Goal: Task Accomplishment & Management: Use online tool/utility

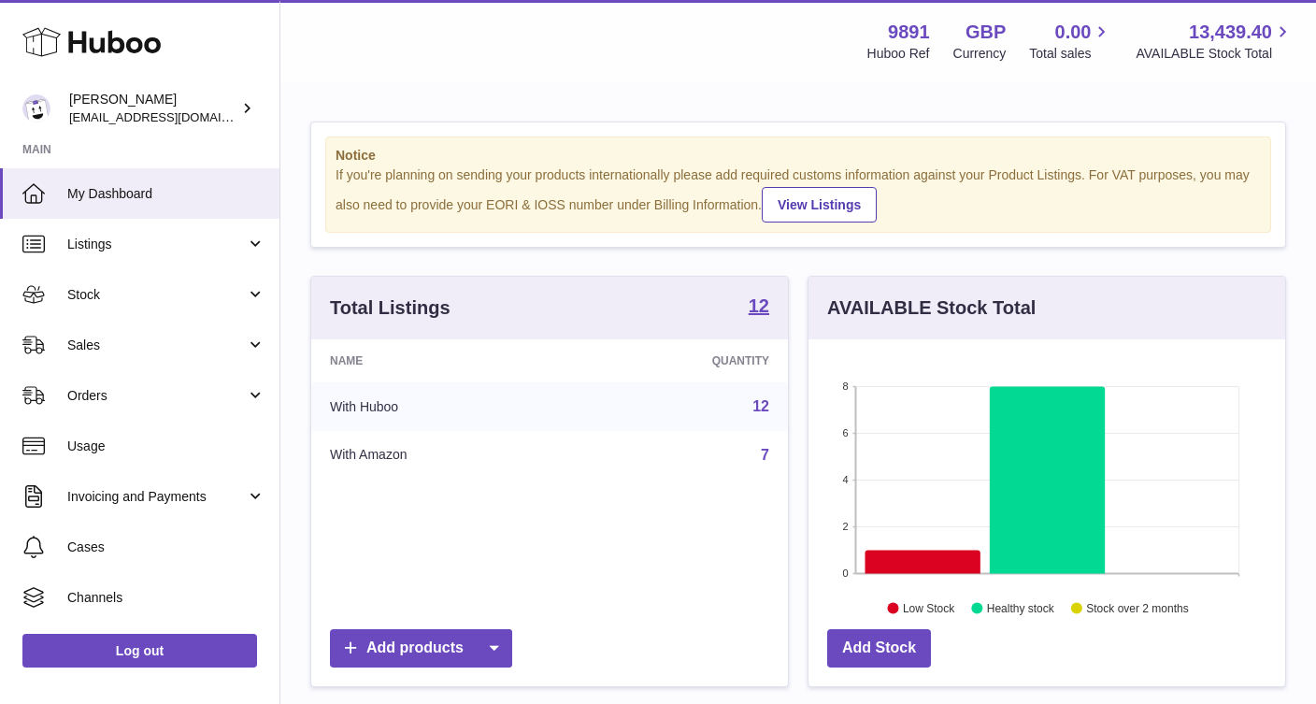
scroll to position [292, 477]
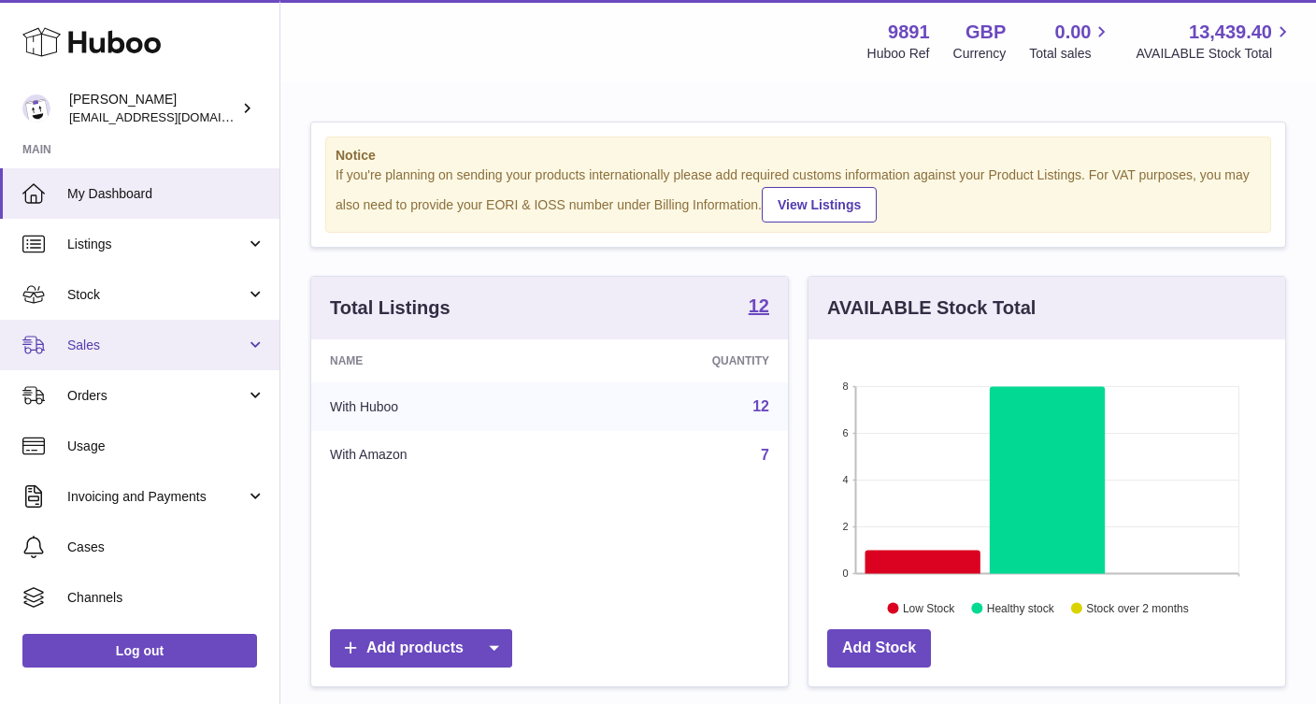
click at [141, 350] on span "Sales" at bounding box center [156, 346] width 179 height 18
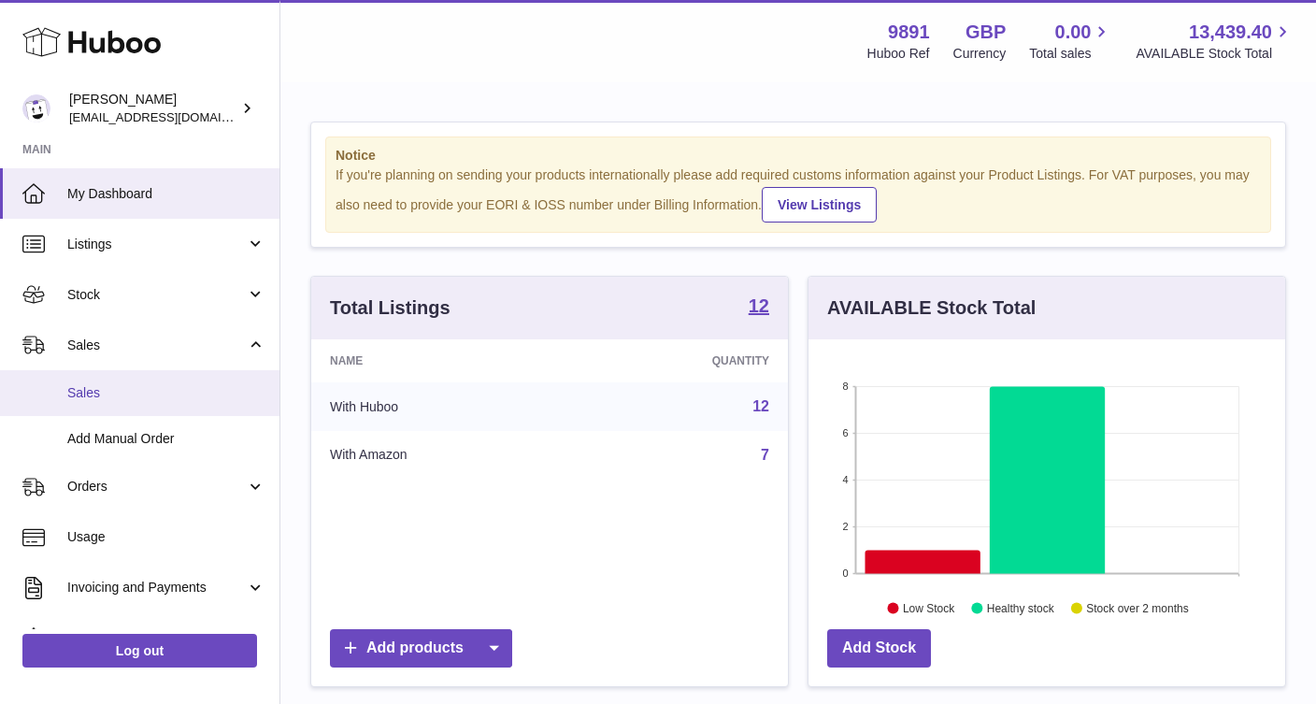
click at [140, 387] on span "Sales" at bounding box center [166, 393] width 198 height 18
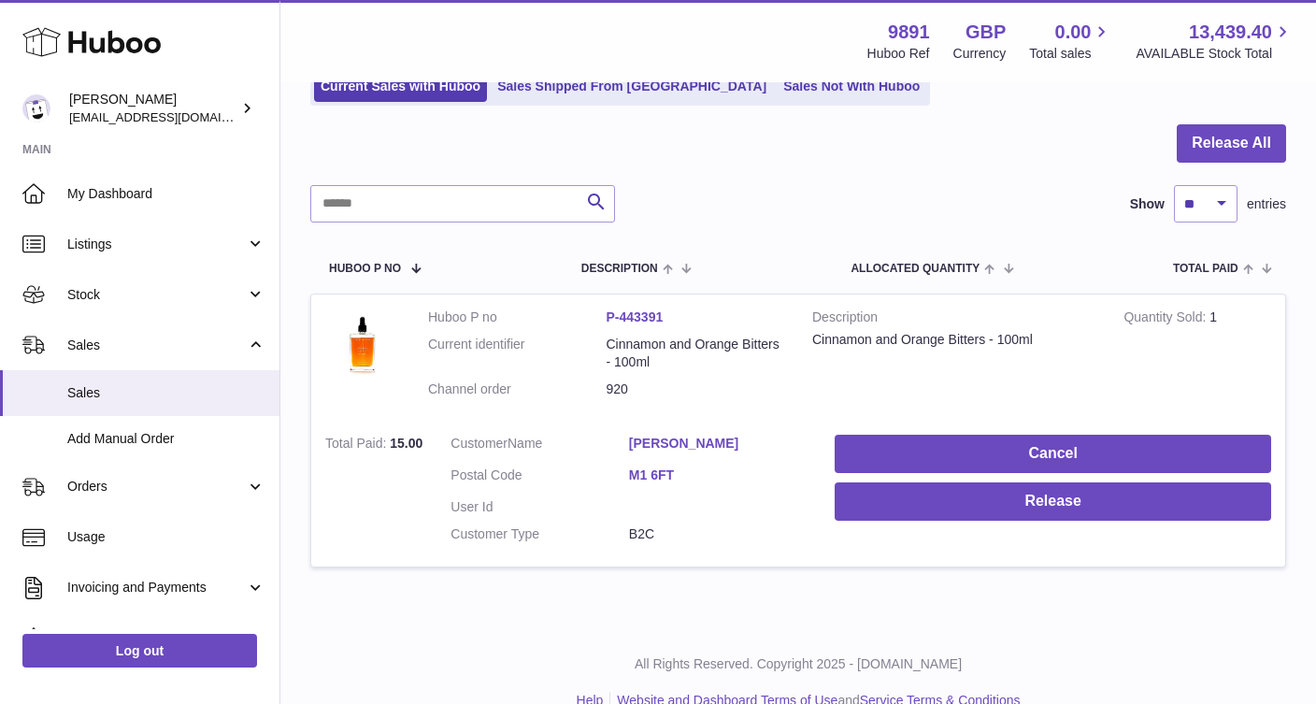
scroll to position [132, 0]
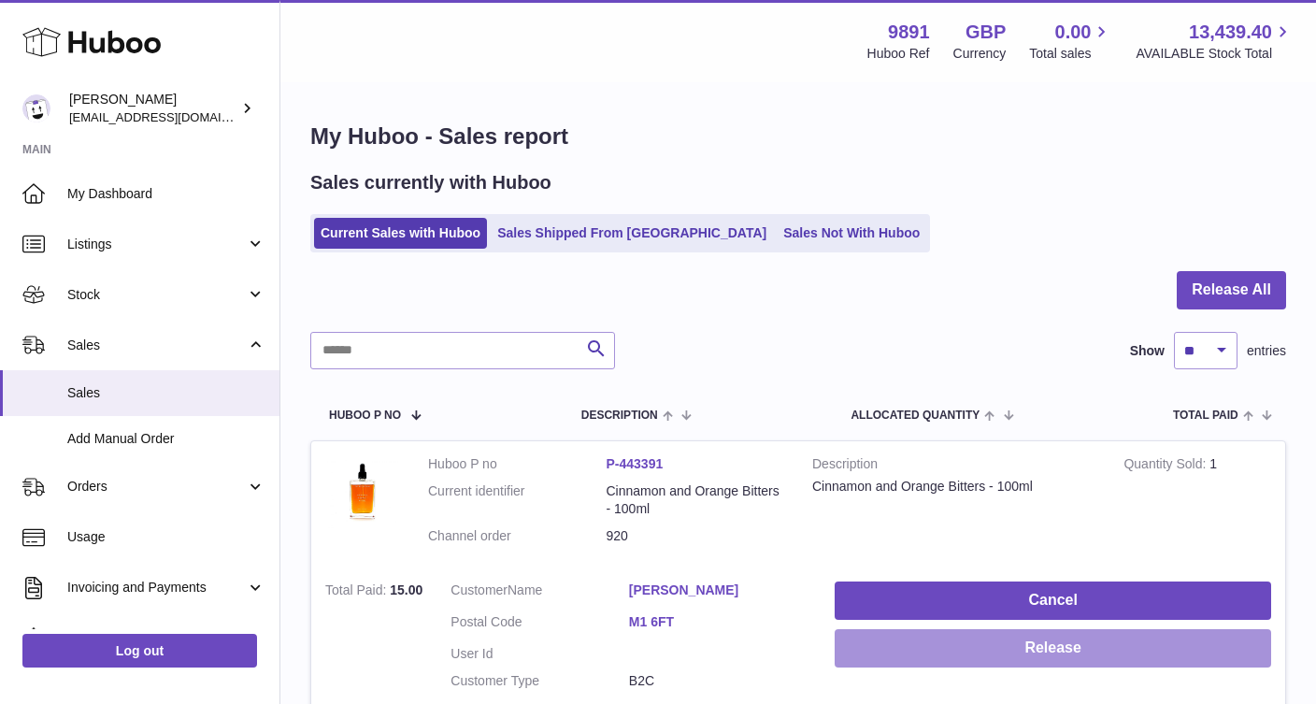
click at [1013, 650] on button "Release" at bounding box center [1053, 648] width 437 height 38
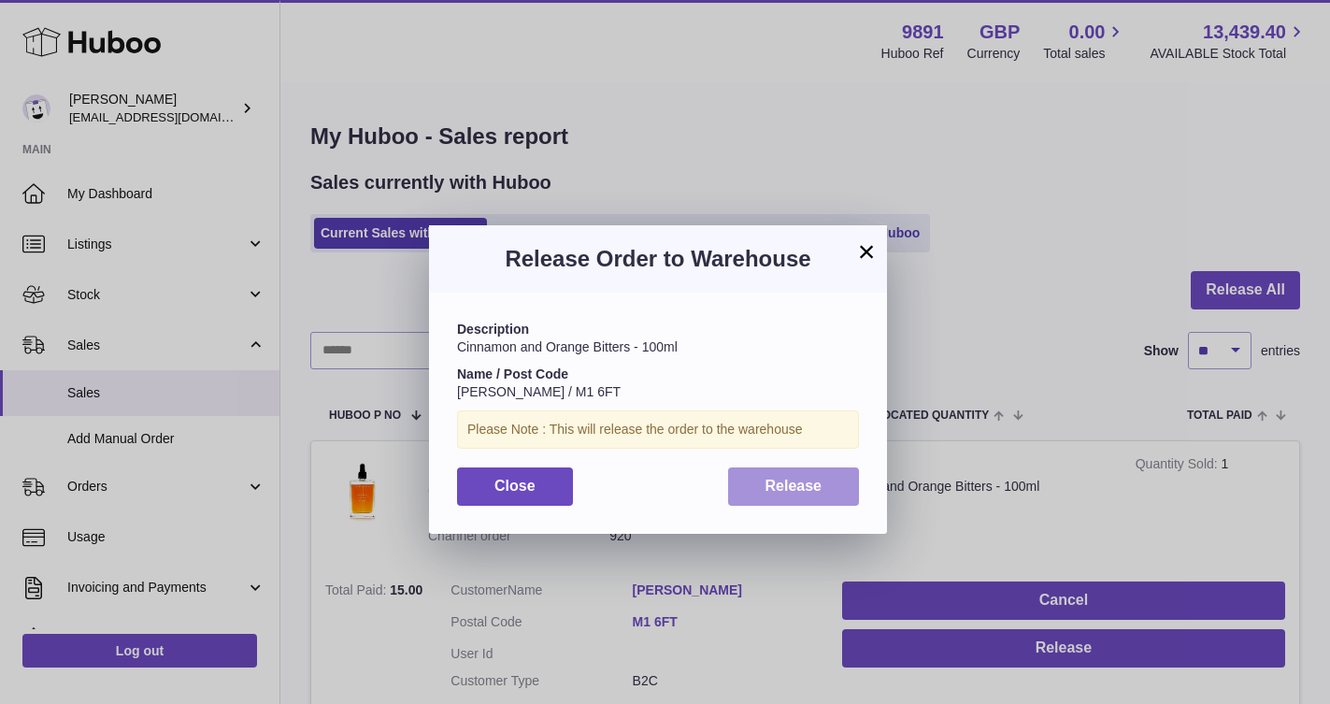
click at [816, 485] on span "Release" at bounding box center [794, 486] width 57 height 16
